Goal: Find specific page/section

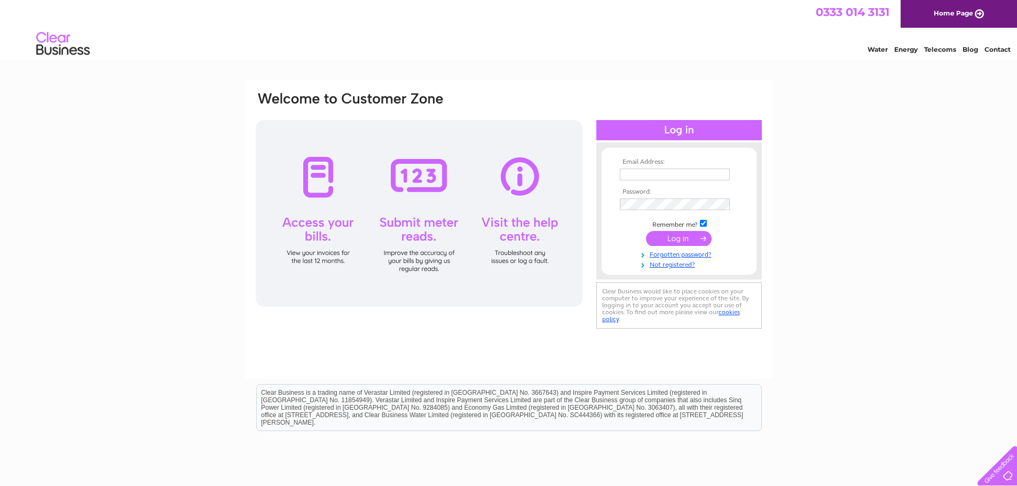
type input "allan.kerr@wpcpltd.co.uk"
click at [661, 243] on input "submit" at bounding box center [679, 238] width 66 height 15
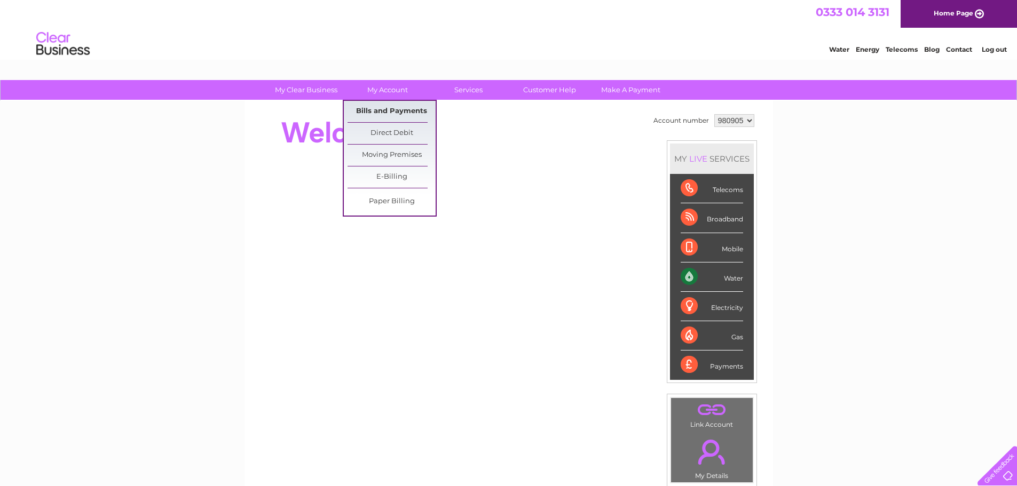
click at [397, 114] on link "Bills and Payments" at bounding box center [391, 111] width 88 height 21
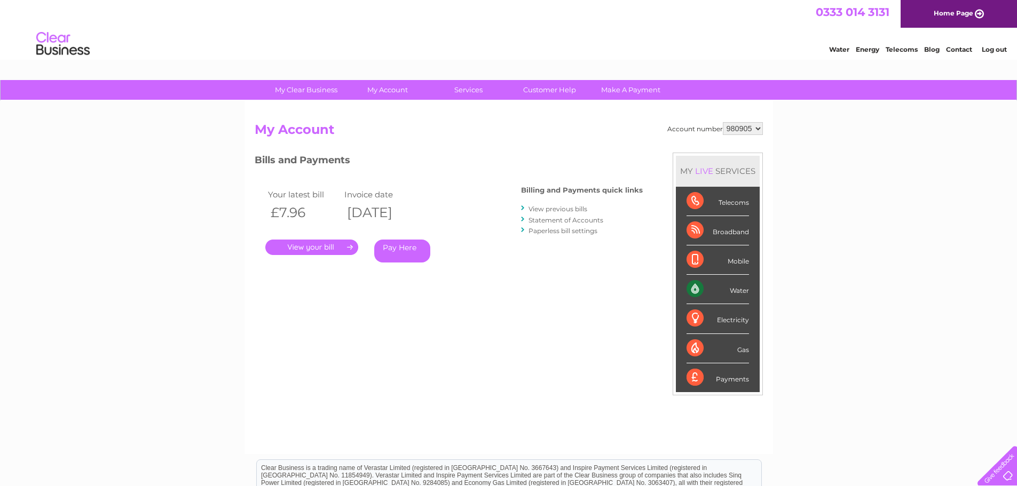
click at [329, 251] on link "." at bounding box center [311, 247] width 93 height 15
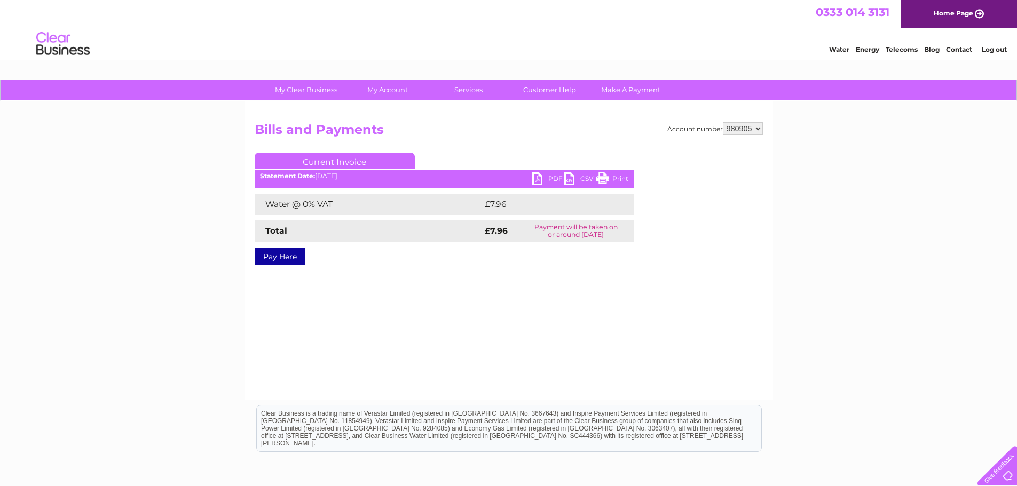
click at [543, 173] on link "PDF" at bounding box center [548, 179] width 32 height 15
